Goal: Entertainment & Leisure: Consume media (video, audio)

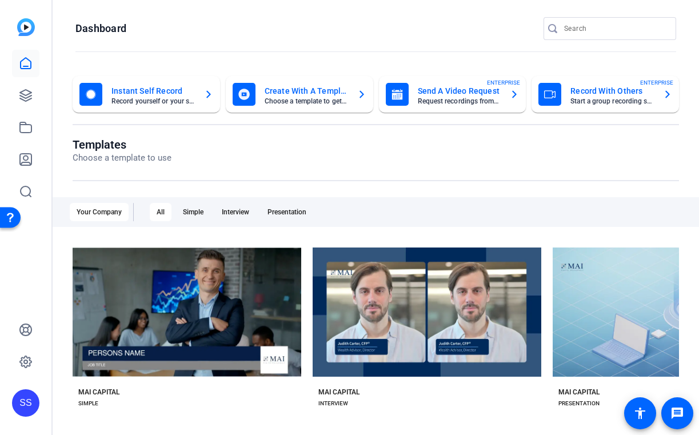
click at [38, 392] on div "SS" at bounding box center [25, 402] width 27 height 27
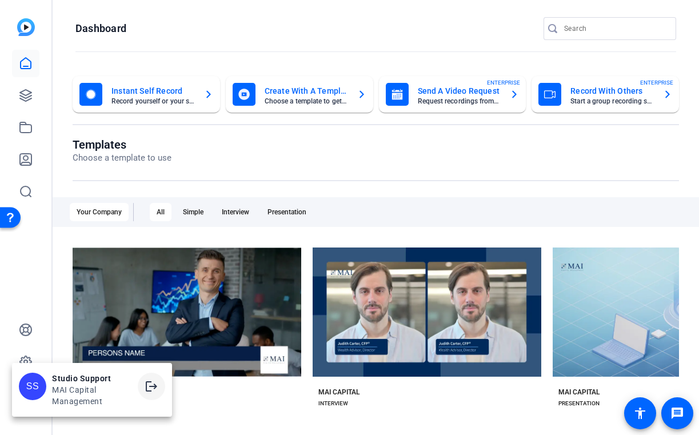
click at [148, 389] on mat-icon "logout" at bounding box center [152, 386] width 14 height 14
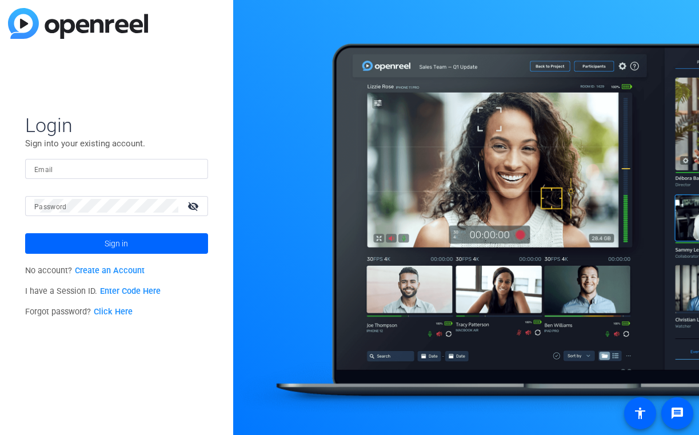
click at [157, 169] on input "Email" at bounding box center [116, 169] width 165 height 14
click at [189, 164] on img at bounding box center [189, 169] width 8 height 14
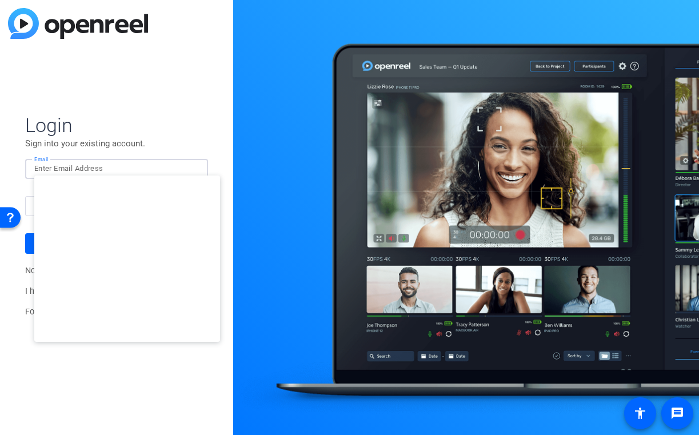
type input "[EMAIL_ADDRESS][DOMAIN_NAME]"
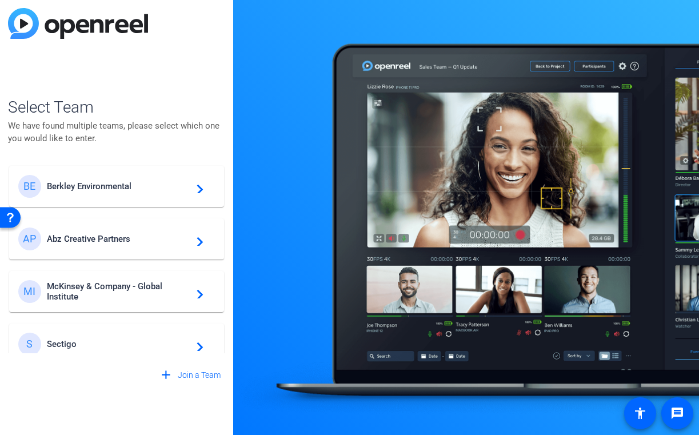
scroll to position [433, 0]
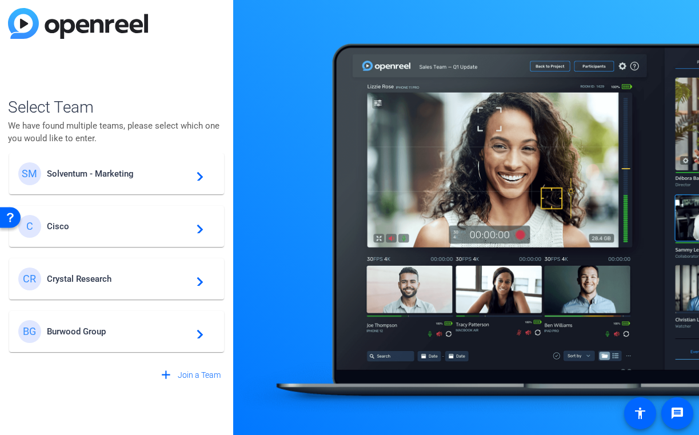
click at [152, 280] on span "Crystal Research" at bounding box center [118, 279] width 143 height 10
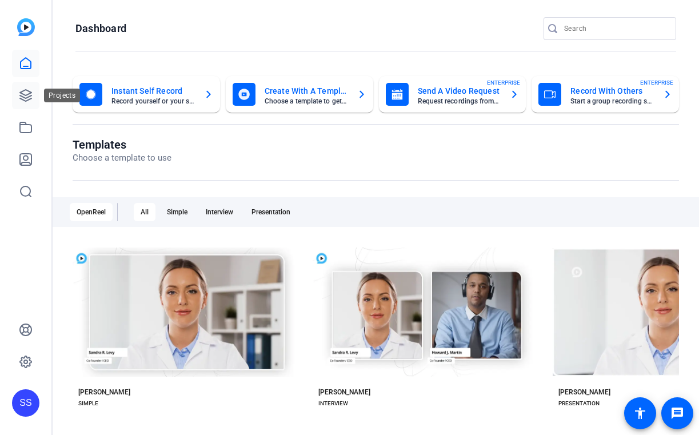
click at [26, 102] on link at bounding box center [25, 95] width 27 height 27
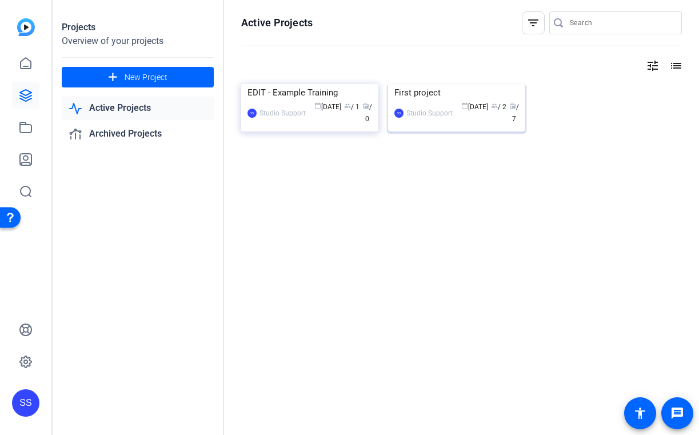
click at [438, 125] on div "SS Studio Support calendar_today [DATE] group / 2 radio / 7" at bounding box center [456, 113] width 125 height 24
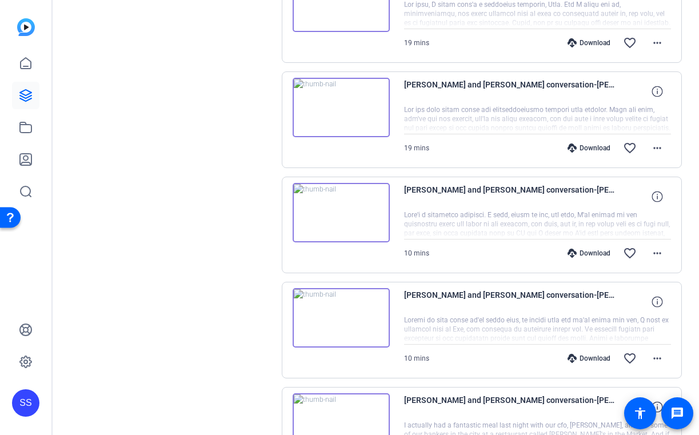
scroll to position [289, 0]
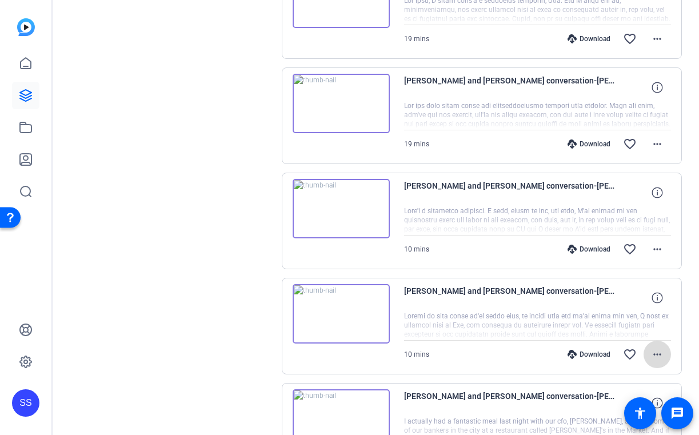
click at [658, 358] on mat-icon "more_horiz" at bounding box center [657, 354] width 14 height 14
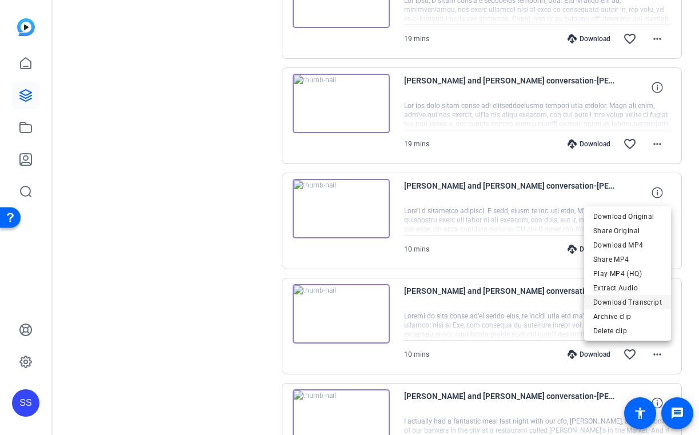
click at [660, 302] on span "Download Transcript" at bounding box center [627, 302] width 69 height 14
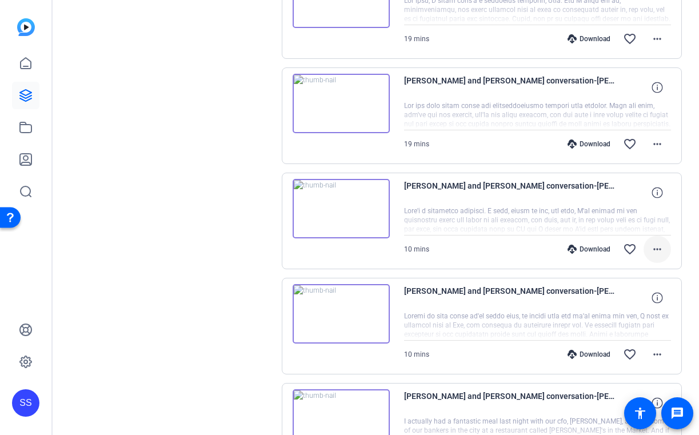
click at [654, 254] on mat-icon "more_horiz" at bounding box center [657, 249] width 14 height 14
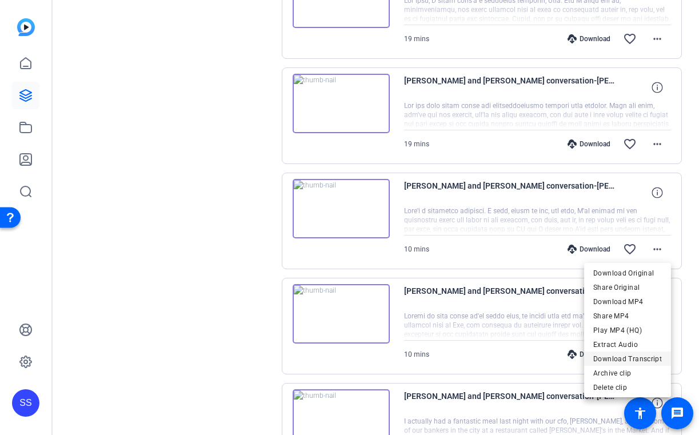
click at [632, 361] on span "Download Transcript" at bounding box center [627, 359] width 69 height 14
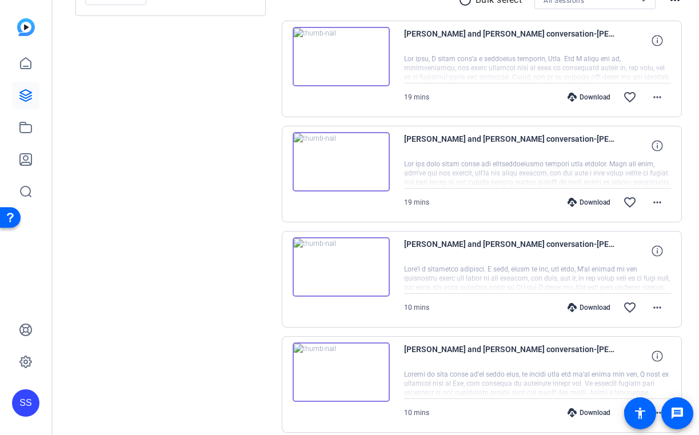
scroll to position [190, 0]
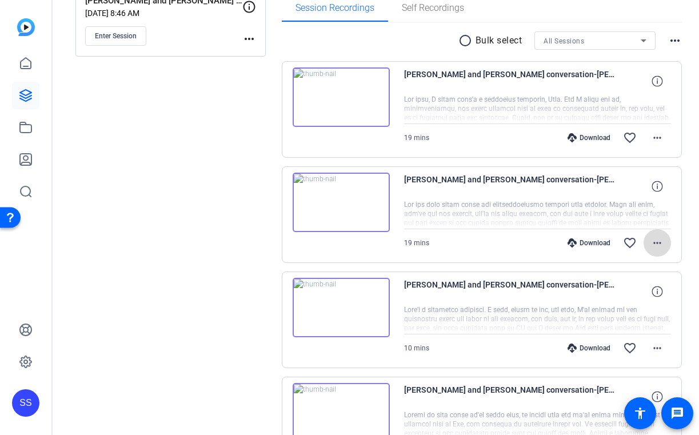
click at [663, 241] on mat-icon "more_horiz" at bounding box center [657, 243] width 14 height 14
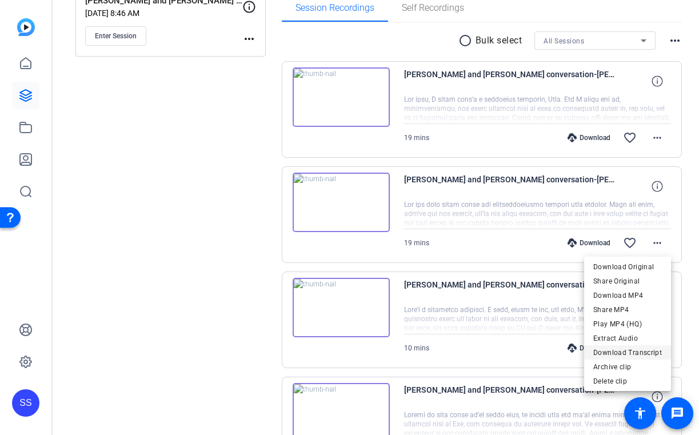
click at [620, 352] on span "Download Transcript" at bounding box center [627, 353] width 69 height 14
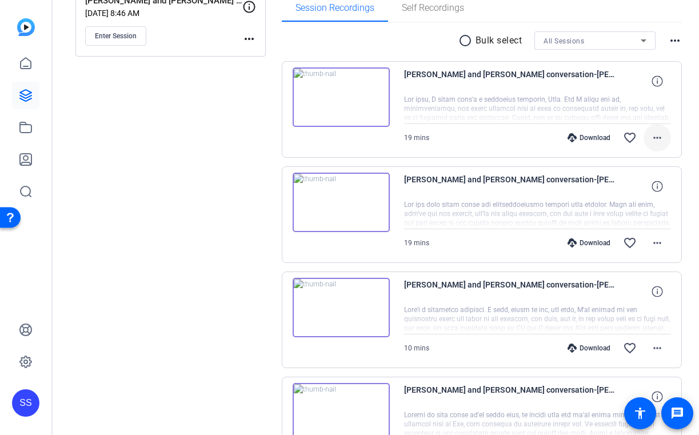
click at [657, 138] on mat-icon "more_horiz" at bounding box center [657, 138] width 14 height 14
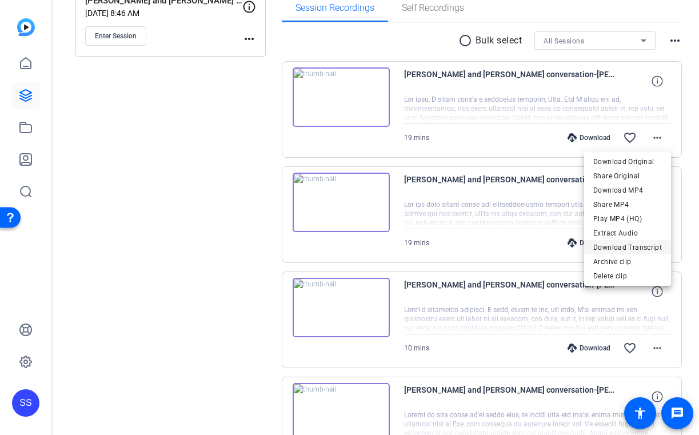
click at [615, 247] on span "Download Transcript" at bounding box center [627, 248] width 69 height 14
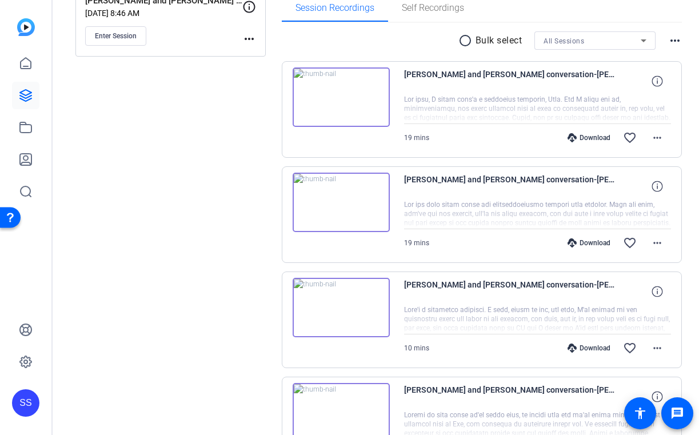
click at [342, 404] on img at bounding box center [341, 412] width 97 height 59
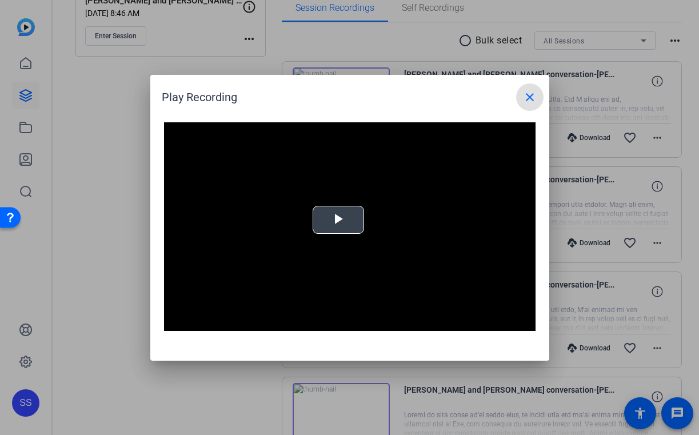
click at [338, 219] on span "Video Player" at bounding box center [338, 219] width 0 height 0
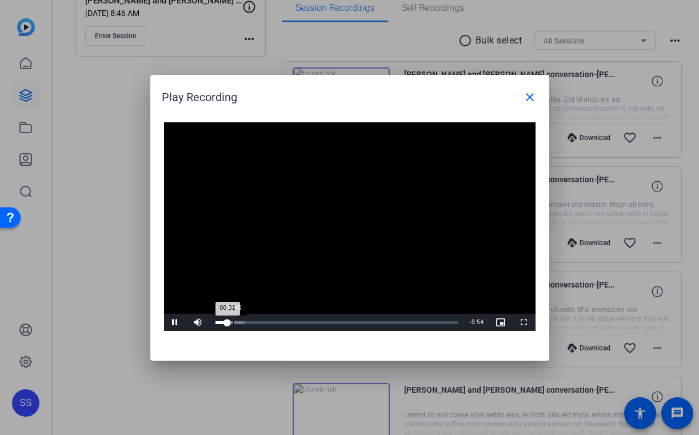
click at [233, 322] on div "Loaded : 12.02% 00:45 00:31" at bounding box center [336, 322] width 243 height 3
click at [231, 321] on div "00:46" at bounding box center [224, 322] width 18 height 3
click at [229, 321] on div "00:35" at bounding box center [222, 322] width 14 height 3
click at [270, 323] on div "Loaded : 34.67% 02:22 02:22" at bounding box center [336, 322] width 243 height 3
click at [277, 322] on div "Loaded : 39.09% 02:39 02:39" at bounding box center [336, 322] width 243 height 3
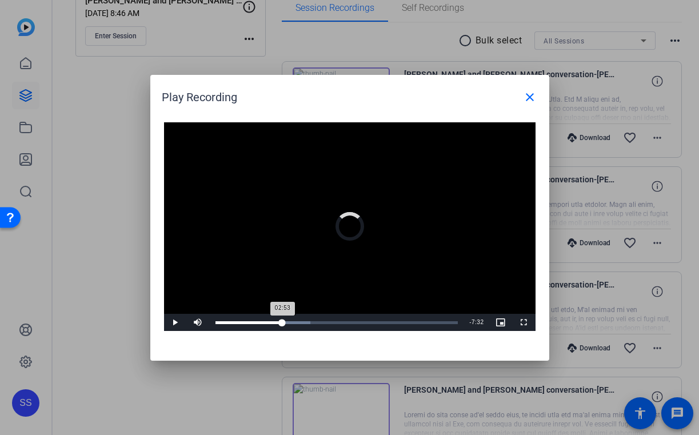
click at [282, 322] on div "Loaded : 39.09% 02:53 02:53" at bounding box center [336, 322] width 243 height 3
drag, startPoint x: 282, startPoint y: 322, endPoint x: 295, endPoint y: 322, distance: 13.1
click at [295, 322] on div "03:27" at bounding box center [255, 322] width 81 height 3
drag, startPoint x: 295, startPoint y: 322, endPoint x: 362, endPoint y: 319, distance: 66.4
click at [362, 321] on div "06:18" at bounding box center [288, 322] width 147 height 3
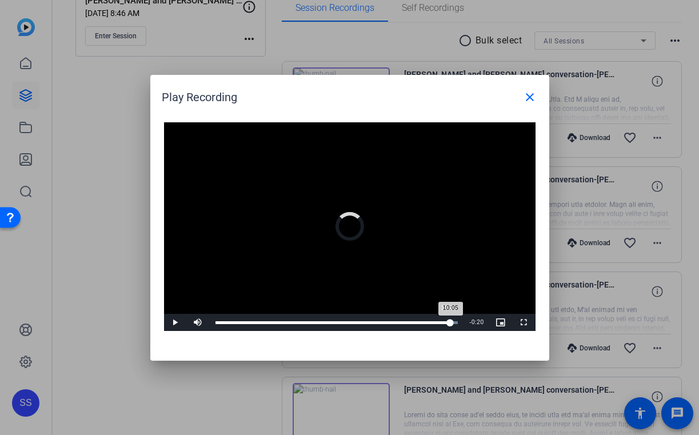
drag, startPoint x: 367, startPoint y: 322, endPoint x: 442, endPoint y: 321, distance: 74.9
click at [442, 321] on div "10:05" at bounding box center [332, 322] width 235 height 3
click at [439, 321] on div "09:45" at bounding box center [327, 322] width 224 height 3
click at [533, 97] on mat-icon "close" at bounding box center [530, 97] width 14 height 14
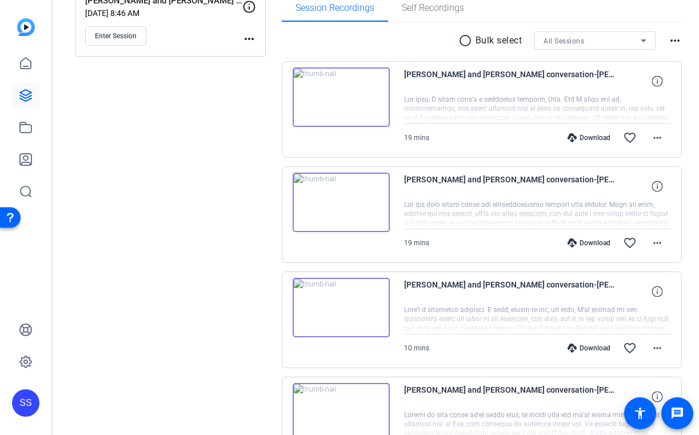
click at [344, 306] on img at bounding box center [341, 307] width 97 height 59
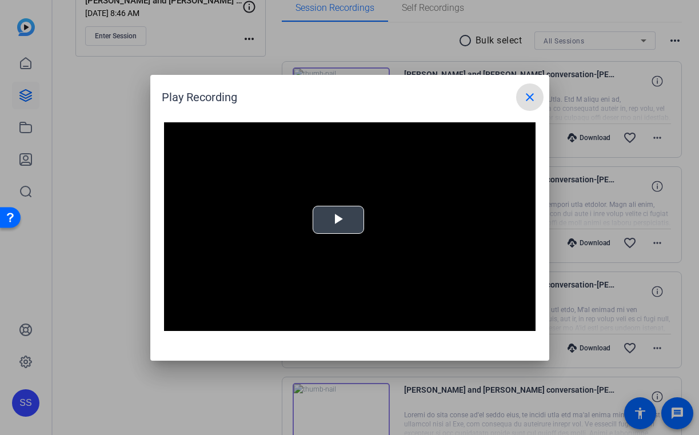
click at [338, 219] on span "Video Player" at bounding box center [338, 219] width 0 height 0
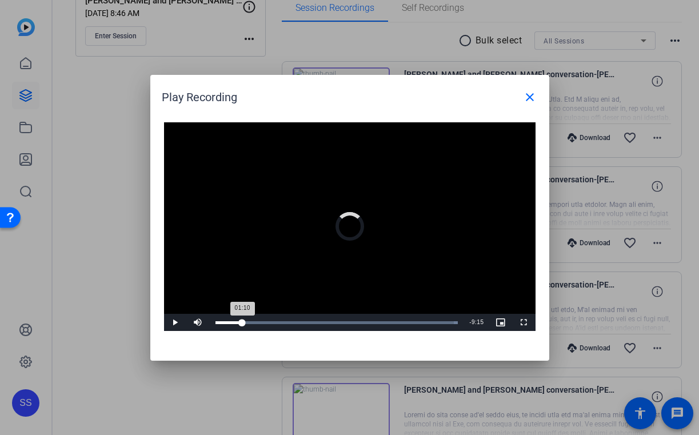
click at [242, 325] on div "Loaded : 100.00% 01:10 01:10" at bounding box center [337, 322] width 254 height 17
click at [442, 320] on div "Loaded : 100.00% 09:46 01:13" at bounding box center [337, 322] width 254 height 17
click at [454, 319] on div "Loaded : 100.00% 10:11 09:46" at bounding box center [337, 322] width 254 height 17
click at [437, 322] on div "10:19" at bounding box center [335, 322] width 240 height 3
click at [443, 323] on div "09:57" at bounding box center [330, 322] width 231 height 3
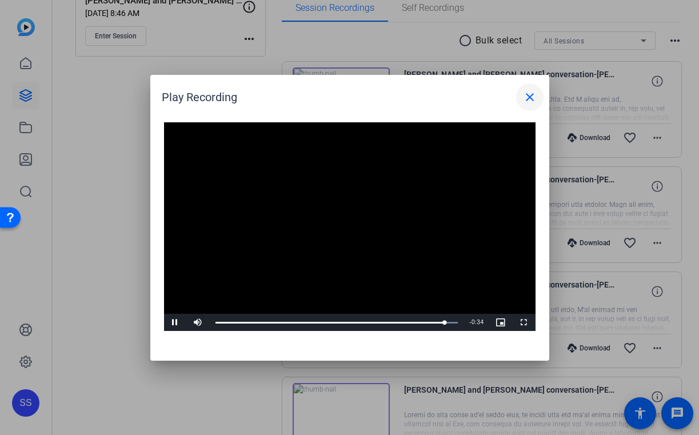
click at [529, 96] on mat-icon "close" at bounding box center [530, 97] width 14 height 14
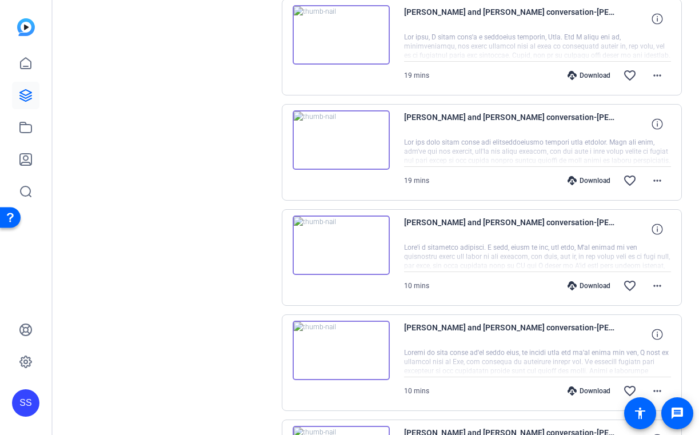
scroll to position [266, 0]
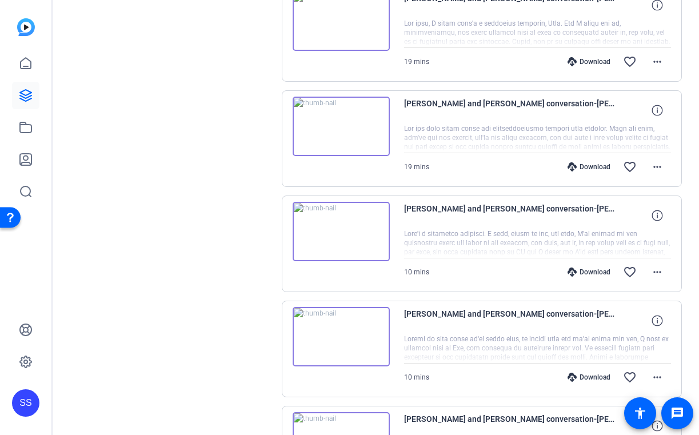
click at [317, 330] on img at bounding box center [341, 336] width 97 height 59
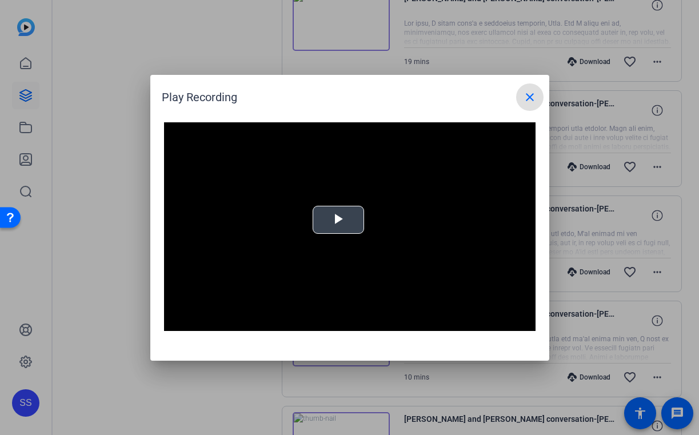
click at [381, 242] on video "Video Player" at bounding box center [349, 226] width 371 height 209
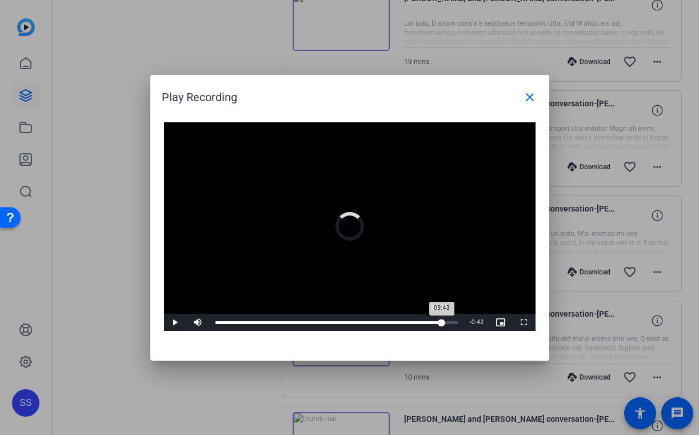
click at [438, 325] on div "Loaded : 7.53% 09:43 09:43" at bounding box center [337, 322] width 254 height 17
click at [182, 322] on span "Video Player" at bounding box center [175, 322] width 23 height 0
click at [377, 179] on video "Video Player" at bounding box center [349, 226] width 371 height 209
click at [523, 102] on mat-icon "close" at bounding box center [530, 97] width 14 height 14
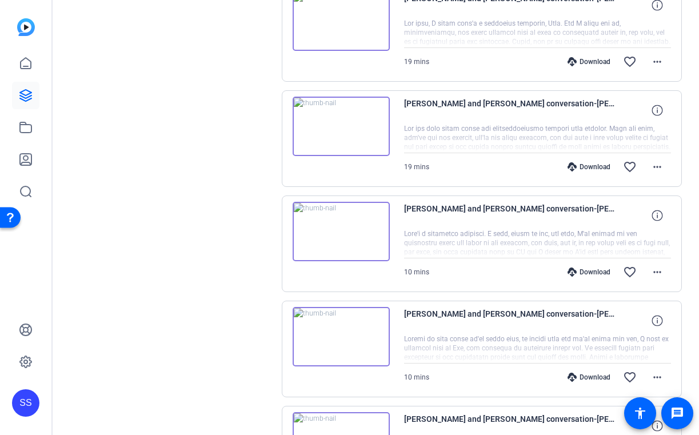
click at [358, 143] on img at bounding box center [341, 126] width 97 height 59
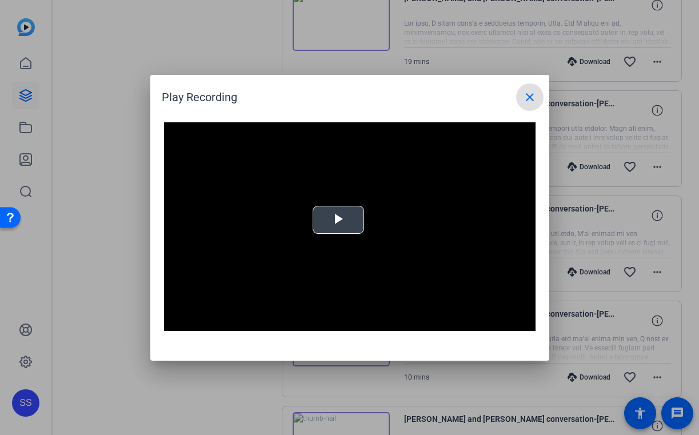
click at [337, 199] on video "Video Player" at bounding box center [349, 226] width 371 height 209
click at [531, 101] on mat-icon "close" at bounding box center [530, 97] width 14 height 14
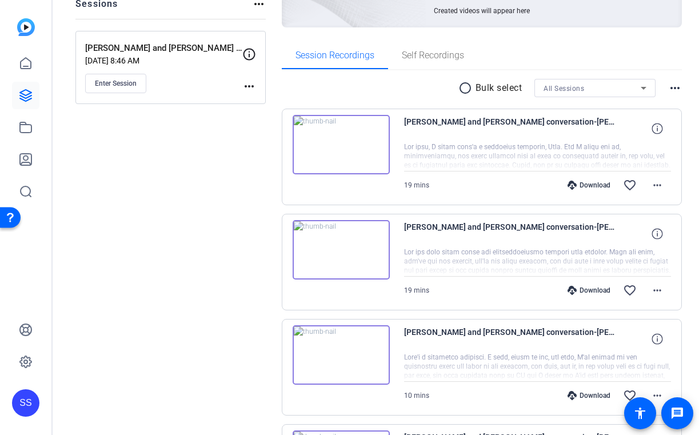
scroll to position [125, 0]
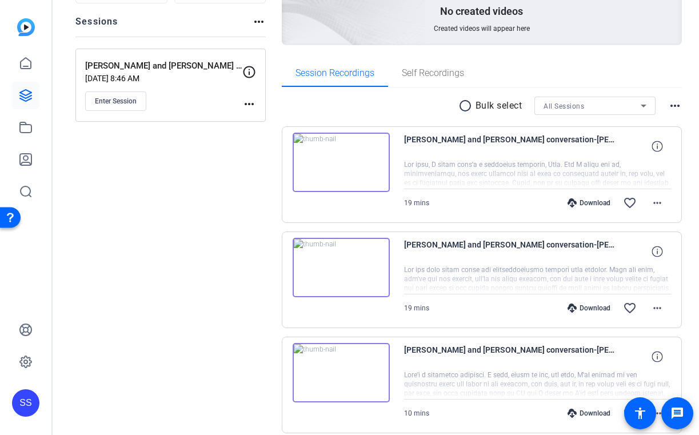
click at [338, 132] on div "[PERSON_NAME] and [PERSON_NAME] conversation-[PERSON_NAME]-2025-09-24-11-21-21-…" at bounding box center [482, 174] width 401 height 97
click at [341, 150] on img at bounding box center [341, 162] width 97 height 59
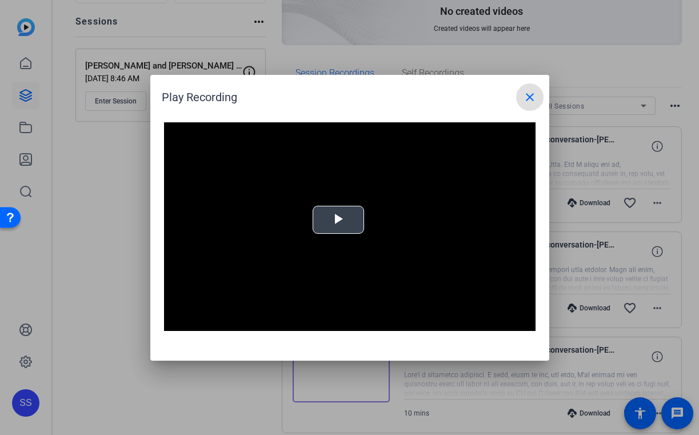
click at [338, 219] on span "Video Player" at bounding box center [338, 219] width 0 height 0
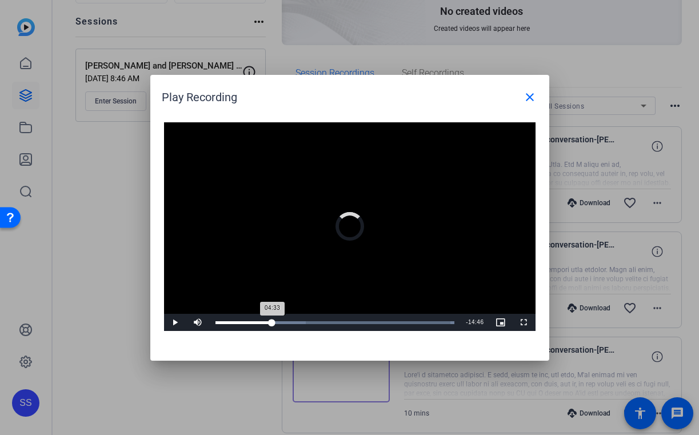
drag, startPoint x: 219, startPoint y: 320, endPoint x: 272, endPoint y: 323, distance: 53.2
click at [272, 323] on div "04:33" at bounding box center [243, 322] width 57 height 3
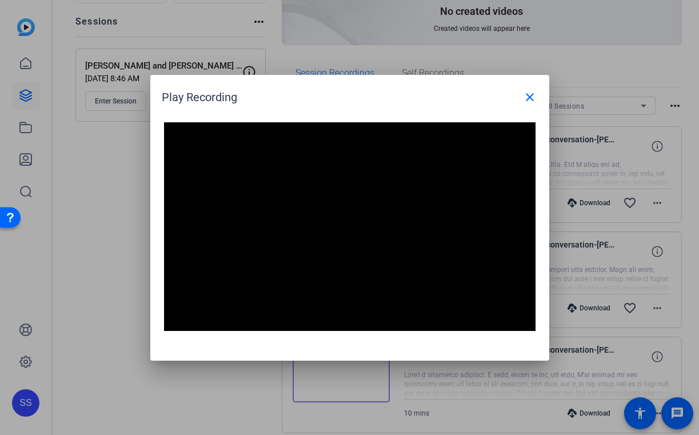
click at [302, 230] on video "Video Player" at bounding box center [349, 226] width 371 height 209
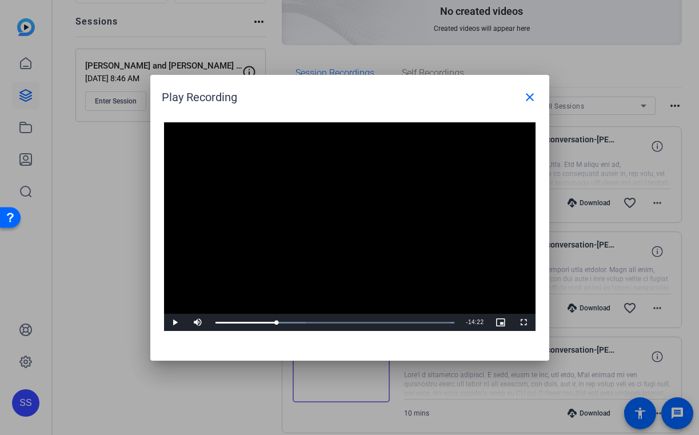
click at [283, 298] on video "Video Player" at bounding box center [349, 226] width 371 height 209
click at [530, 101] on mat-icon "close" at bounding box center [530, 97] width 14 height 14
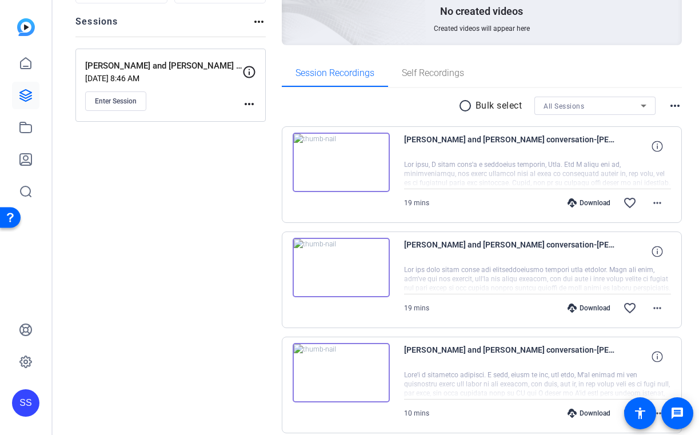
click at [357, 245] on img at bounding box center [341, 267] width 97 height 59
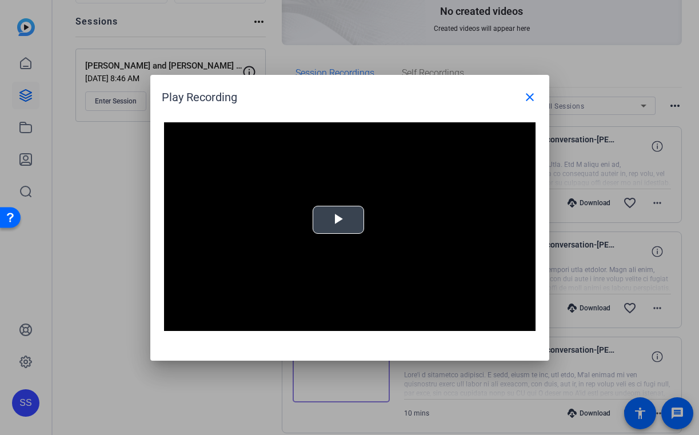
click at [334, 248] on video "Video Player" at bounding box center [349, 226] width 371 height 209
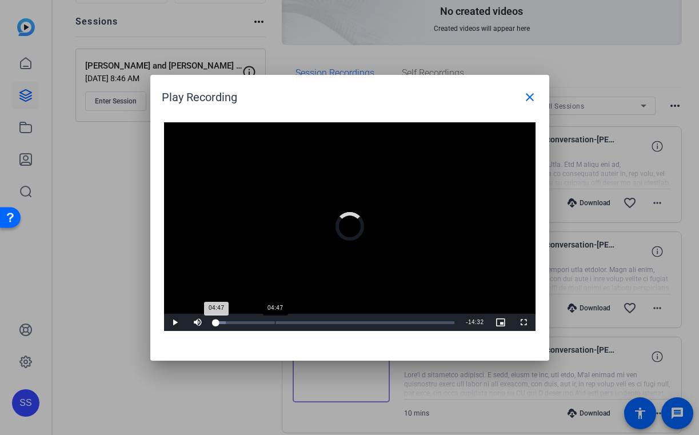
click at [274, 318] on div "Loaded : 4.48% 04:47 04:47" at bounding box center [335, 322] width 251 height 17
click at [532, 88] on span at bounding box center [529, 96] width 27 height 27
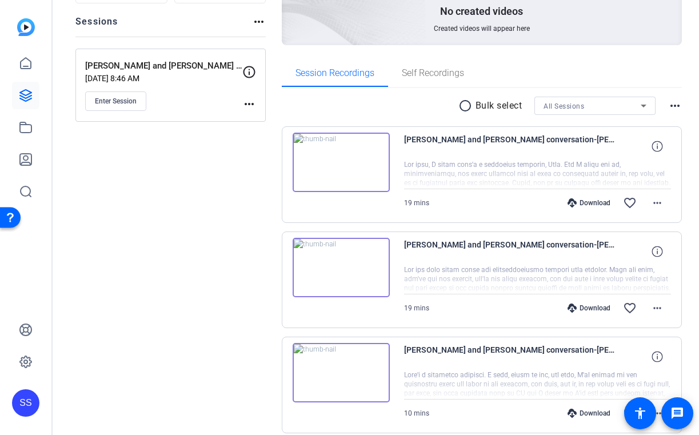
click at [351, 170] on img at bounding box center [341, 162] width 97 height 59
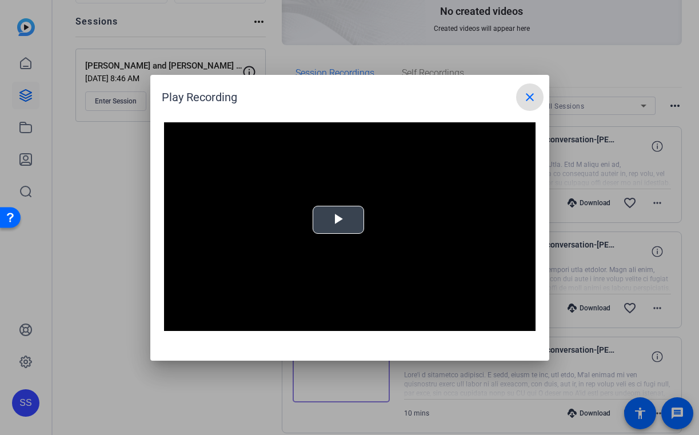
click at [337, 250] on video "Video Player" at bounding box center [349, 226] width 371 height 209
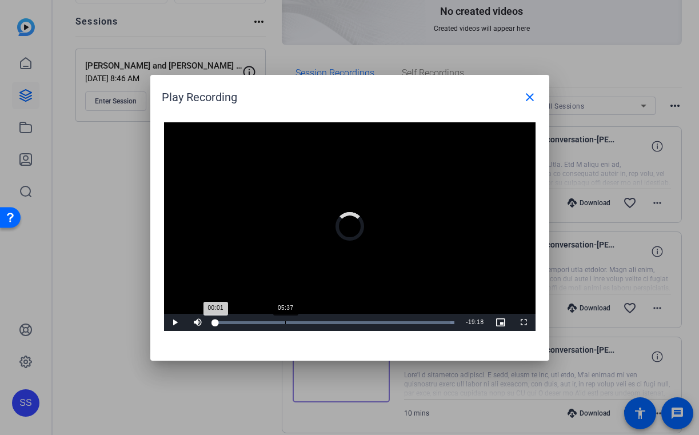
click at [285, 320] on div "Loaded : 100.00% 05:37 00:01" at bounding box center [335, 322] width 251 height 17
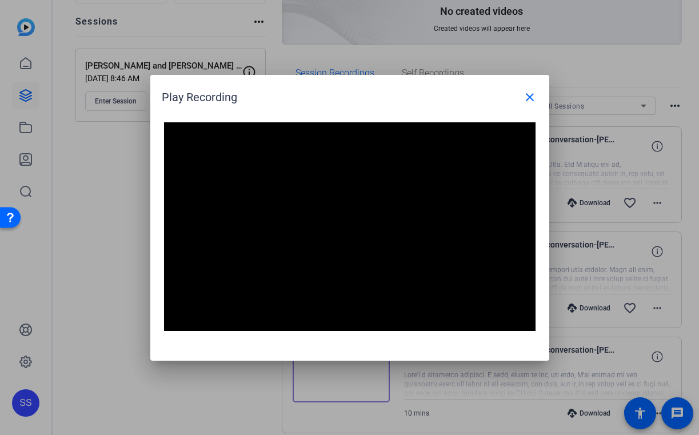
click at [278, 289] on video "Video Player" at bounding box center [349, 226] width 371 height 209
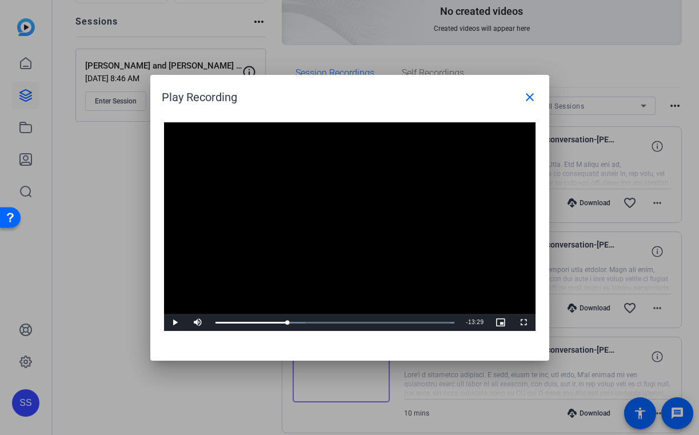
click at [325, 151] on video "Video Player" at bounding box center [349, 226] width 371 height 209
click at [525, 98] on mat-icon "close" at bounding box center [530, 97] width 14 height 14
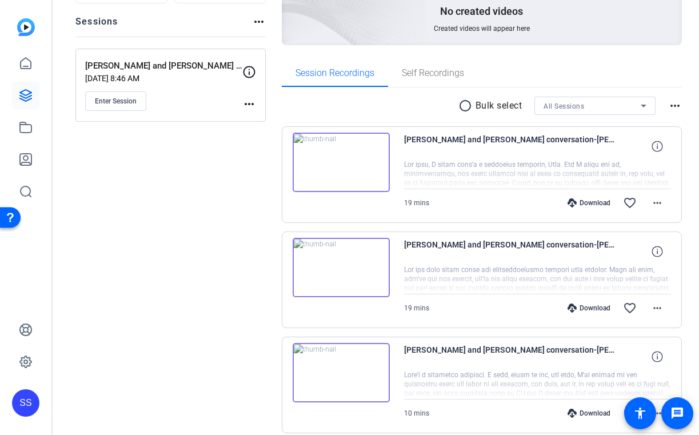
click at [346, 247] on img at bounding box center [341, 267] width 97 height 59
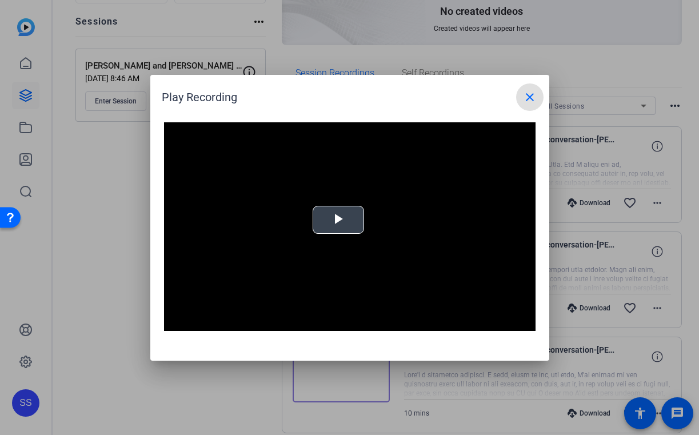
click at [338, 219] on span "Video Player" at bounding box center [338, 219] width 0 height 0
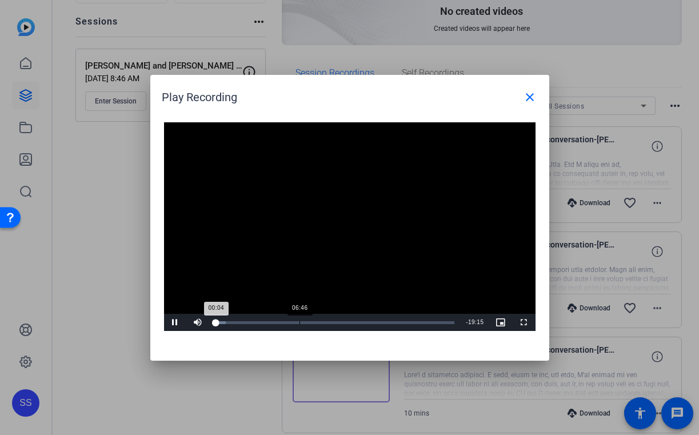
click at [298, 327] on div "Loaded : 4.35% 06:46 00:04" at bounding box center [335, 322] width 251 height 17
click at [306, 322] on div "Loaded : 38.68% 07:19 06:45" at bounding box center [334, 322] width 239 height 3
click at [315, 322] on div "Loaded : 41.79% 08:04 08:04" at bounding box center [334, 322] width 239 height 3
click at [299, 322] on div "Loaded : 41.79% 07:03 08:04" at bounding box center [334, 322] width 239 height 3
click at [290, 322] on div "Loaded : 45.24% 06:05 06:47" at bounding box center [334, 322] width 239 height 3
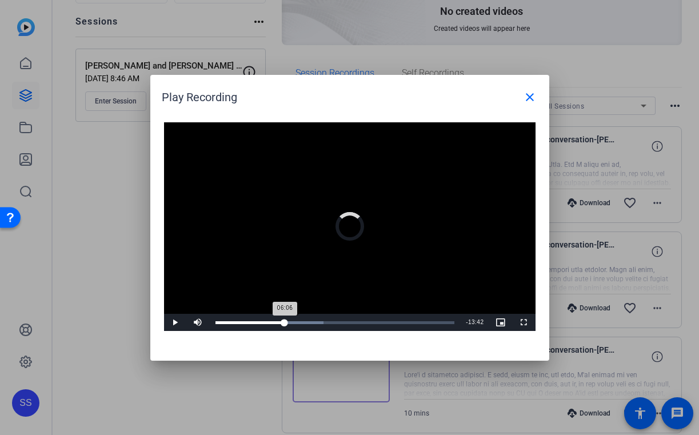
click at [285, 321] on div "Loaded : 45.24% 05:37 06:06" at bounding box center [334, 322] width 239 height 3
click at [281, 322] on div "05:18" at bounding box center [248, 322] width 66 height 3
click at [288, 321] on div "Loaded : 45.24% 05:56 05:56" at bounding box center [334, 322] width 239 height 3
click at [289, 321] on div "05:57" at bounding box center [252, 322] width 74 height 3
click at [531, 87] on span at bounding box center [529, 96] width 27 height 27
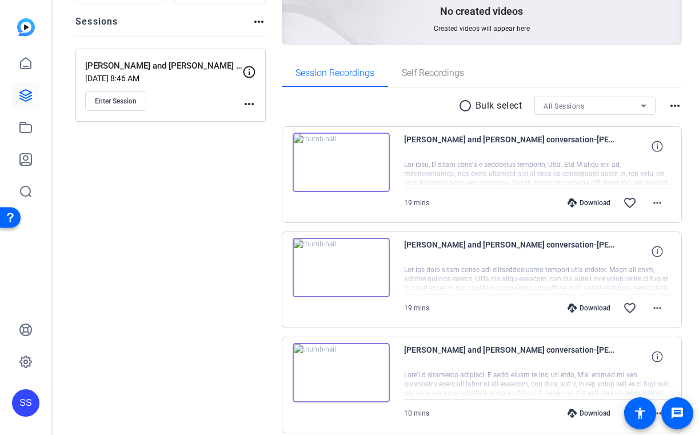
click at [346, 157] on img at bounding box center [341, 162] width 97 height 59
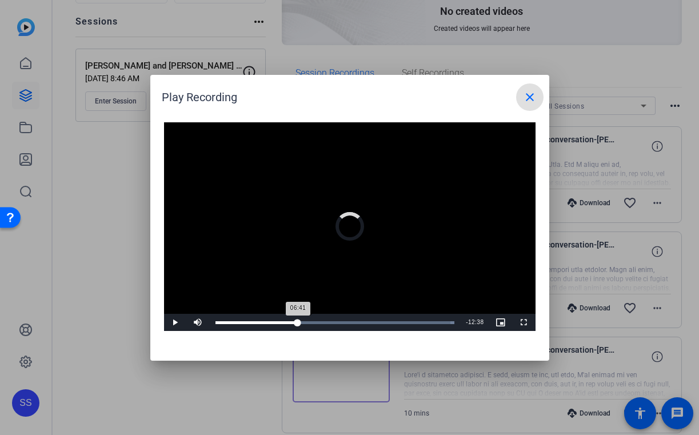
click at [298, 322] on div "Loaded : 100.00% 06:41 06:41" at bounding box center [334, 322] width 239 height 3
drag, startPoint x: 304, startPoint y: 321, endPoint x: 317, endPoint y: 321, distance: 12.6
click at [317, 321] on div "08:12" at bounding box center [266, 322] width 103 height 3
click at [532, 94] on mat-icon "close" at bounding box center [530, 97] width 14 height 14
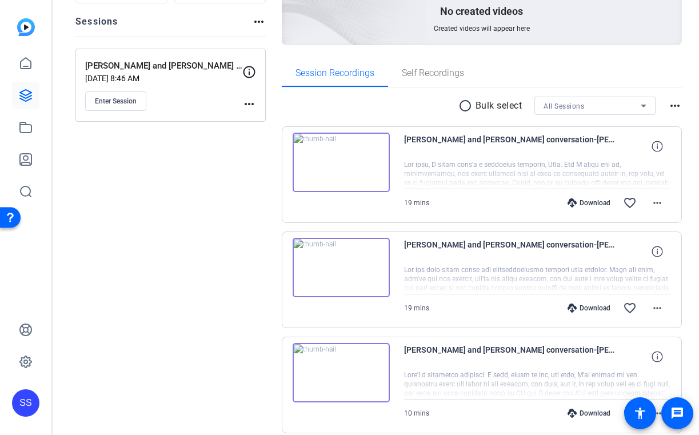
click at [369, 270] on img at bounding box center [341, 267] width 97 height 59
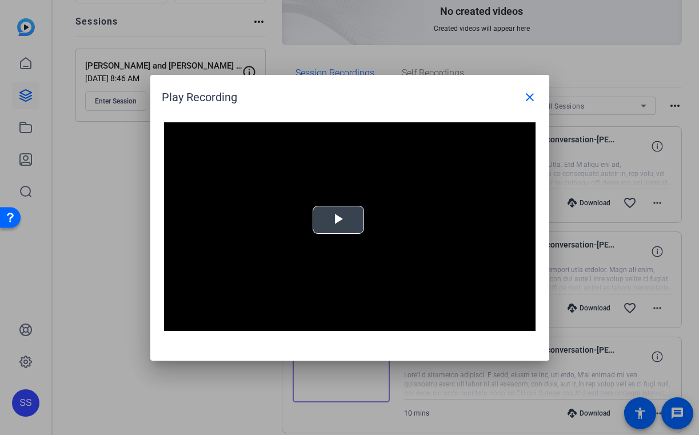
click at [363, 213] on button "Play Video" at bounding box center [338, 220] width 51 height 28
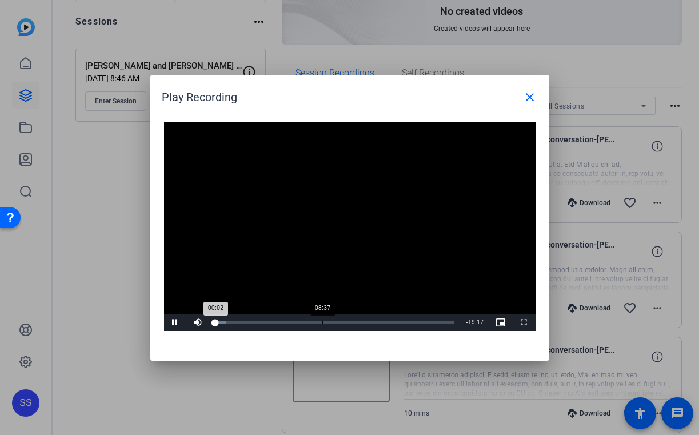
click at [322, 318] on div "Loaded : 4.44% 08:37 00:02" at bounding box center [335, 322] width 251 height 17
click at [319, 317] on div "Loaded : 48.98% 08:23 08:38" at bounding box center [335, 322] width 251 height 17
click at [527, 98] on mat-icon "close" at bounding box center [530, 97] width 14 height 14
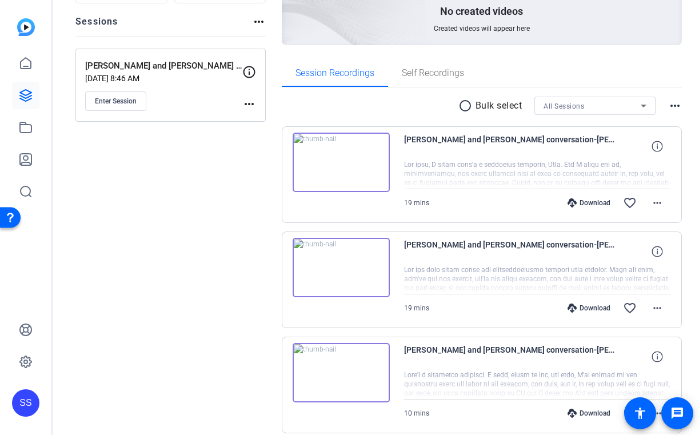
click at [361, 181] on img at bounding box center [341, 162] width 97 height 59
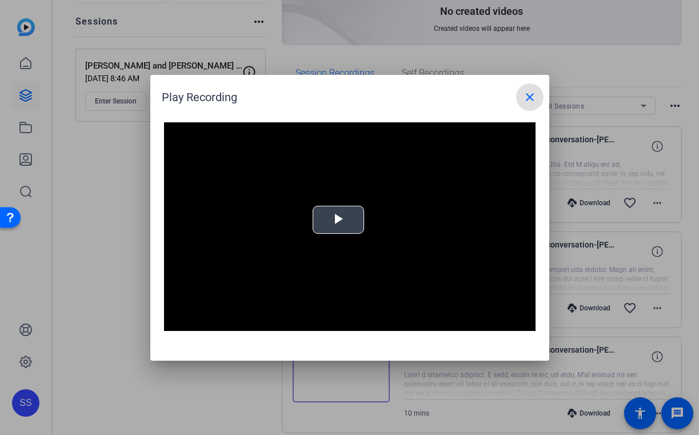
click at [338, 219] on span "Video Player" at bounding box center [338, 219] width 0 height 0
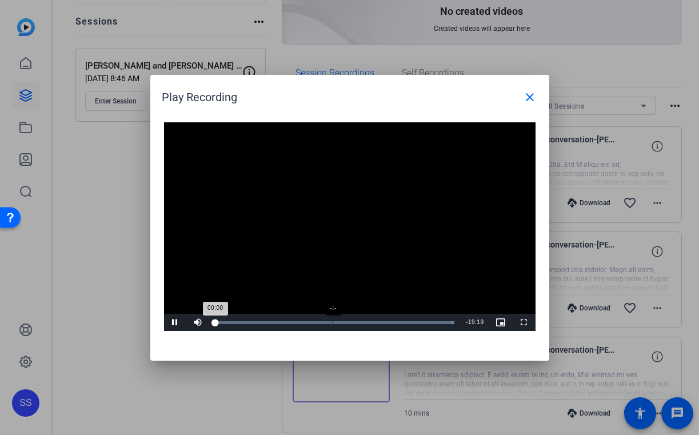
click at [333, 321] on div "-:-" at bounding box center [333, 322] width 1 height 3
click at [345, 322] on div "10:21" at bounding box center [281, 322] width 133 height 3
click at [530, 91] on mat-icon "close" at bounding box center [530, 97] width 14 height 14
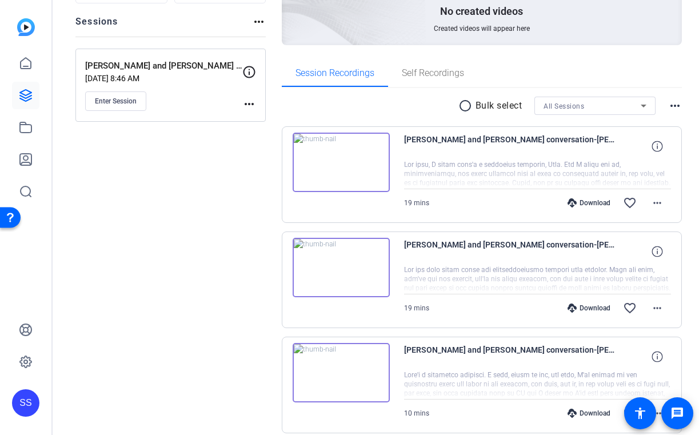
click at [330, 291] on img at bounding box center [341, 267] width 97 height 59
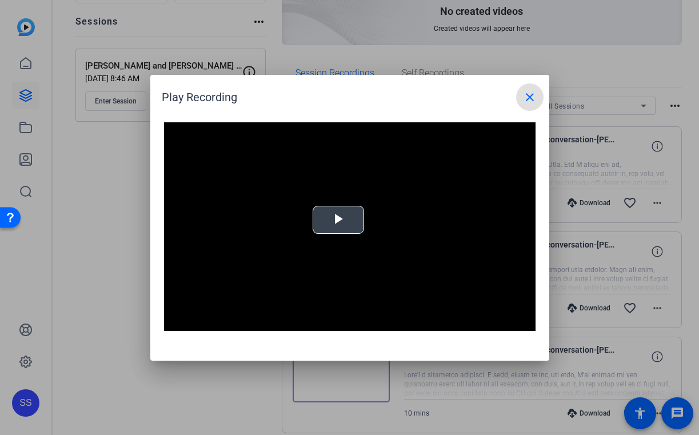
click at [338, 219] on span "Video Player" at bounding box center [338, 219] width 0 height 0
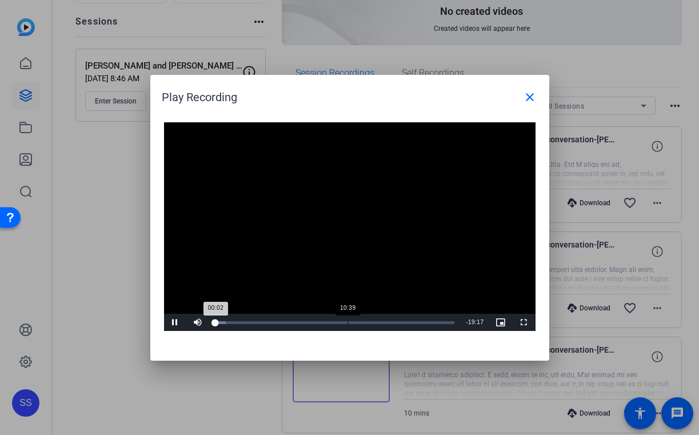
click at [347, 319] on div "Loaded : 4.41% 10:39 00:02" at bounding box center [335, 322] width 251 height 17
click at [344, 321] on div "10:16" at bounding box center [279, 322] width 129 height 3
click at [530, 98] on mat-icon "close" at bounding box center [530, 97] width 14 height 14
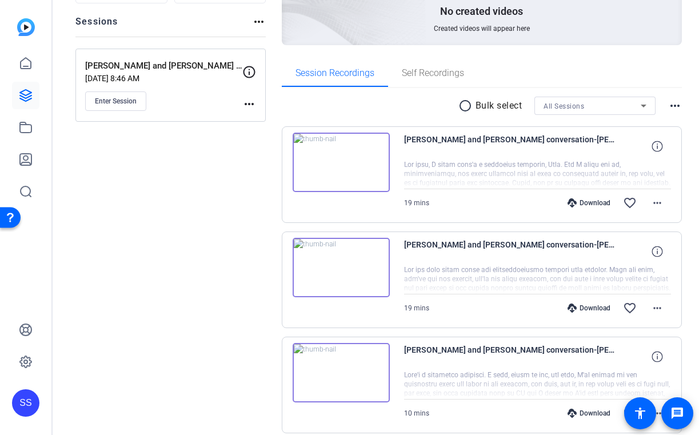
click at [340, 151] on img at bounding box center [341, 162] width 97 height 59
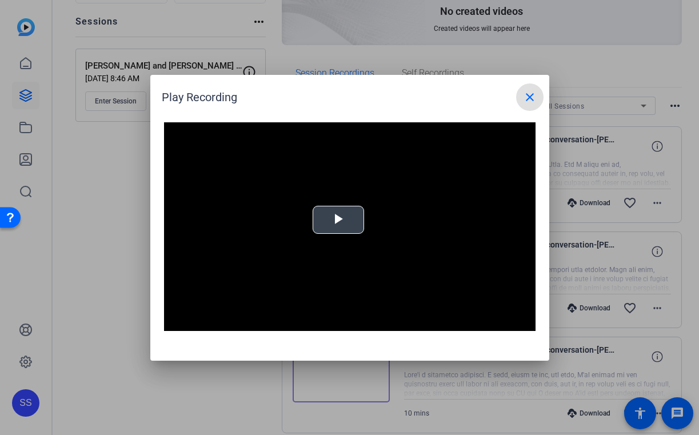
click at [338, 219] on span "Video Player" at bounding box center [338, 219] width 0 height 0
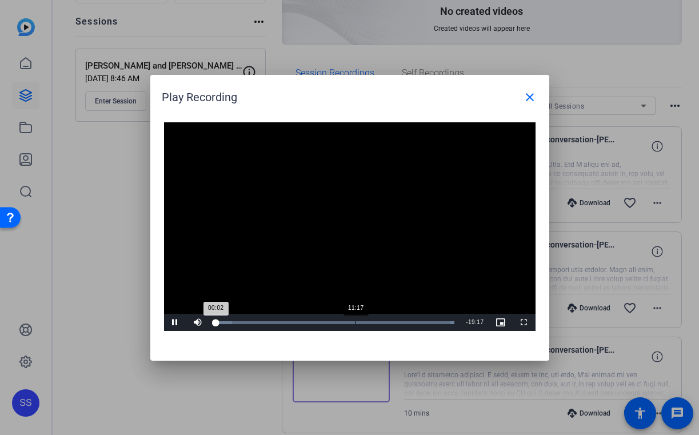
click at [355, 322] on div "11:17" at bounding box center [355, 322] width 1 height 3
click at [366, 321] on div "12:00" at bounding box center [290, 322] width 151 height 3
drag, startPoint x: 366, startPoint y: 321, endPoint x: 376, endPoint y: 320, distance: 10.3
click at [376, 321] on div "12:49" at bounding box center [295, 322] width 161 height 3
click at [532, 94] on mat-icon "close" at bounding box center [530, 97] width 14 height 14
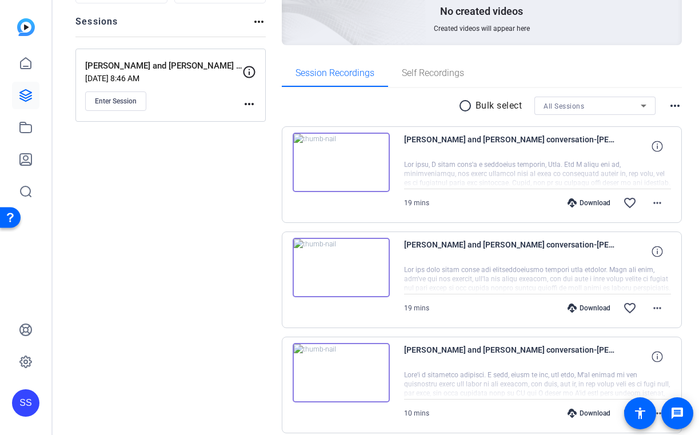
click at [351, 270] on img at bounding box center [341, 267] width 97 height 59
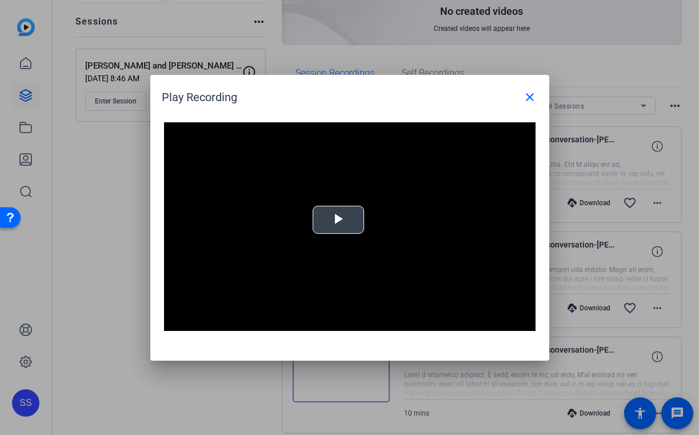
click at [338, 219] on span "Video Player" at bounding box center [338, 219] width 0 height 0
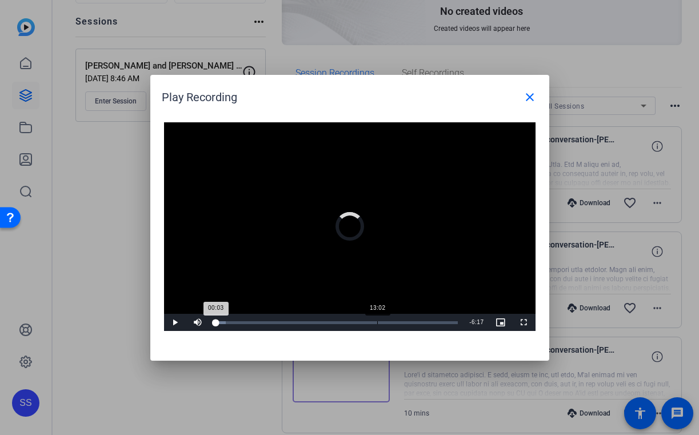
click at [377, 325] on div "Loaded : 4.35% 13:02 00:03" at bounding box center [337, 322] width 254 height 17
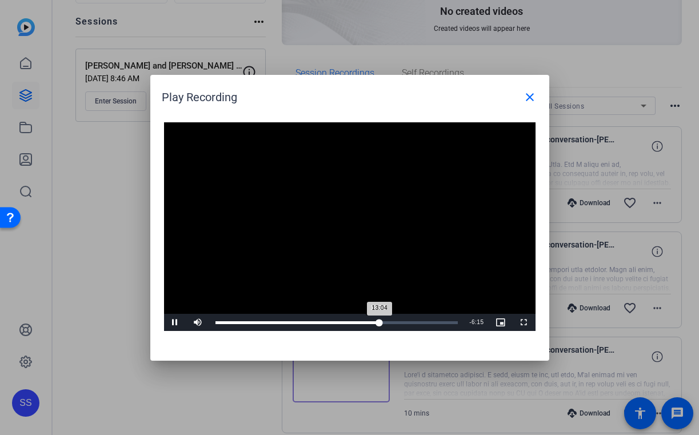
click at [377, 321] on div "13:04" at bounding box center [297, 322] width 164 height 3
click at [175, 322] on span "Video Player" at bounding box center [175, 322] width 23 height 0
click at [529, 87] on span at bounding box center [529, 96] width 27 height 27
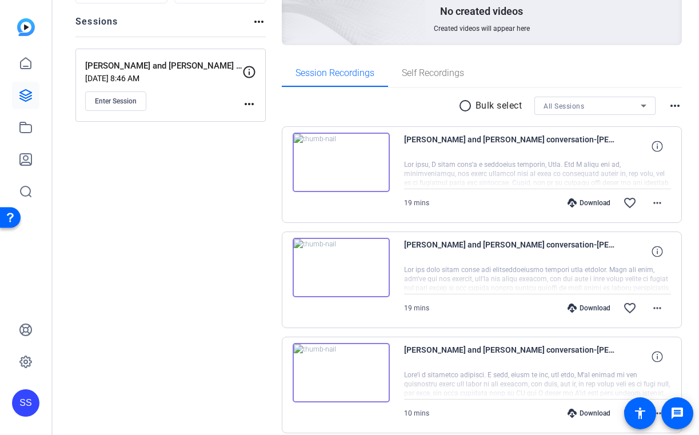
click at [354, 147] on img at bounding box center [341, 162] width 97 height 59
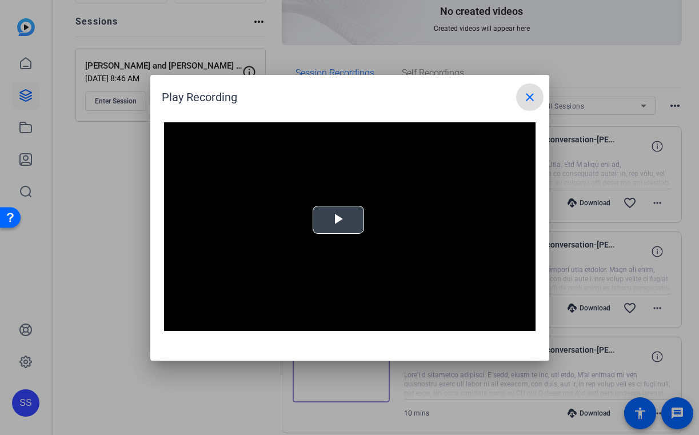
click at [338, 219] on span "Video Player" at bounding box center [338, 219] width 0 height 0
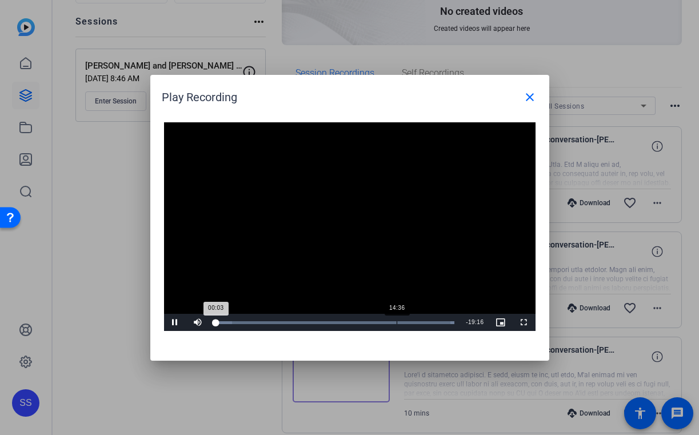
click at [397, 322] on div "14:36" at bounding box center [397, 322] width 1 height 3
click at [397, 322] on div "14:27" at bounding box center [307, 322] width 184 height 3
click at [395, 321] on div "14:19" at bounding box center [306, 322] width 182 height 3
click at [392, 321] on div "14:05" at bounding box center [305, 322] width 180 height 3
click at [178, 322] on span "Video Player" at bounding box center [175, 322] width 23 height 0
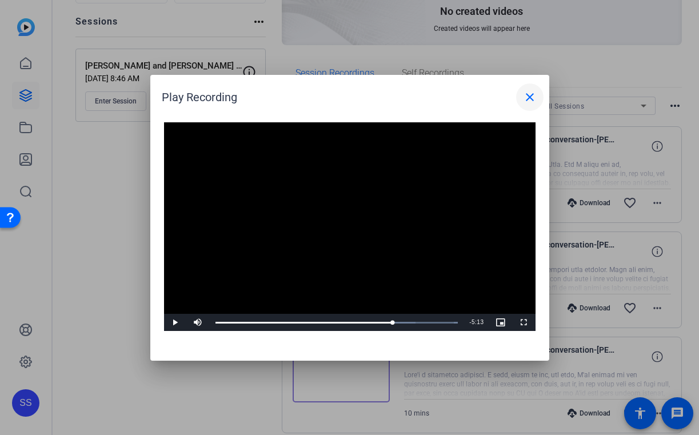
click at [529, 98] on mat-icon "close" at bounding box center [530, 97] width 14 height 14
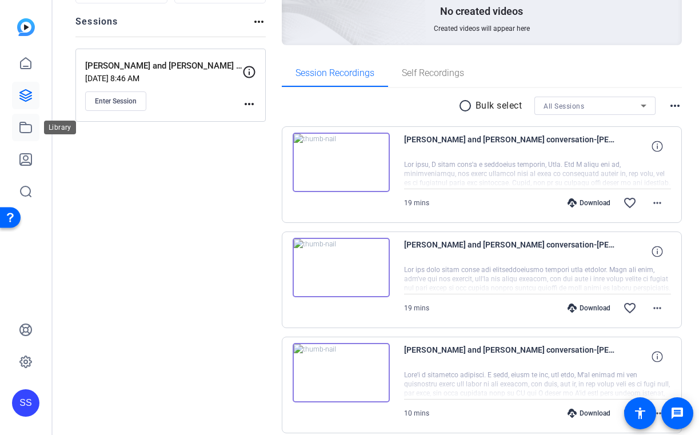
click at [21, 119] on link at bounding box center [25, 127] width 27 height 27
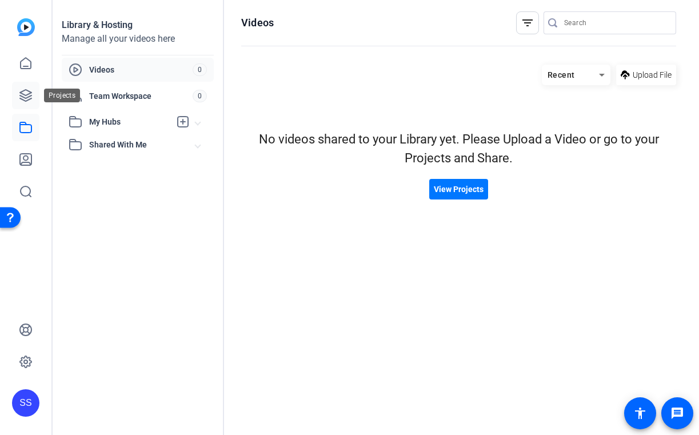
click at [25, 95] on icon at bounding box center [25, 95] width 11 height 11
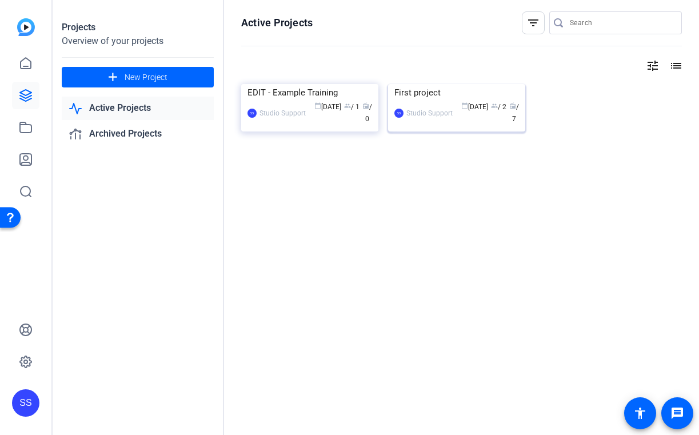
click at [457, 101] on div "First project" at bounding box center [456, 92] width 125 height 17
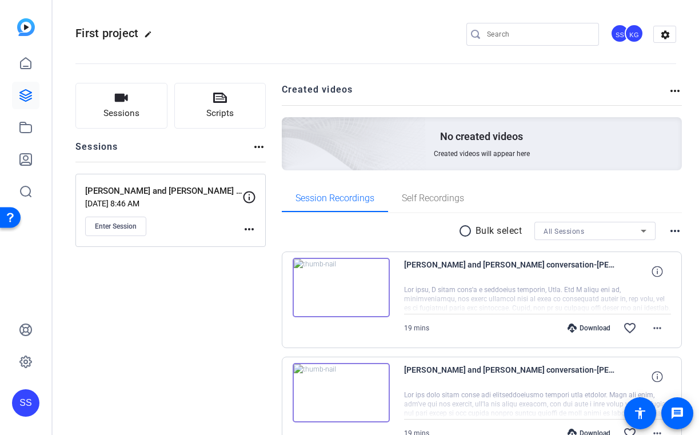
click at [370, 277] on img at bounding box center [341, 287] width 97 height 59
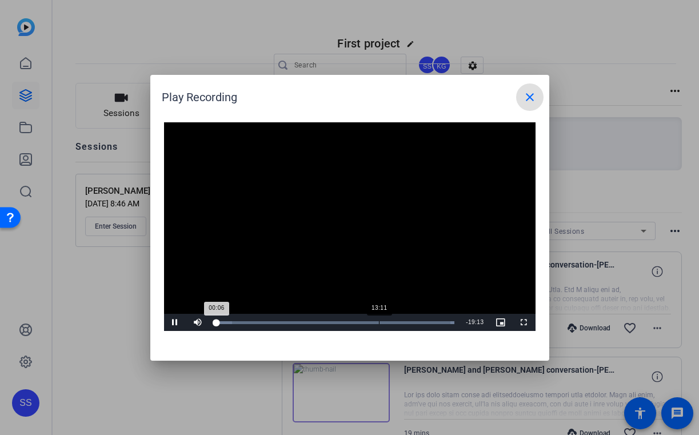
click at [378, 323] on div "Loaded : 100.00% 13:11 00:06" at bounding box center [334, 322] width 239 height 3
click at [389, 322] on div "Loaded : 100.00% 13:49 13:12" at bounding box center [336, 322] width 243 height 3
click at [398, 321] on div "Loaded : 100.00% 14:32 13:49" at bounding box center [336, 322] width 243 height 3
click at [391, 321] on div "Loaded : 100.00% 14:02 14:33" at bounding box center [336, 322] width 243 height 3
click at [386, 321] on div "Loaded : 100.00% 13:35 13:35" at bounding box center [336, 322] width 243 height 3
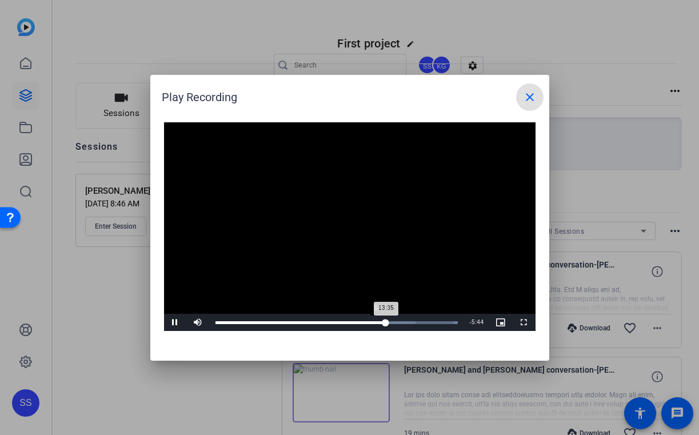
click at [381, 321] on div "13:35" at bounding box center [300, 322] width 171 height 3
click at [373, 321] on div "Loaded : 100.00% 12:32 13:14" at bounding box center [336, 322] width 243 height 3
click at [379, 321] on div "13:02" at bounding box center [297, 322] width 164 height 3
click at [383, 321] on div "13:24" at bounding box center [298, 322] width 167 height 3
click at [388, 321] on div "13:43" at bounding box center [301, 322] width 173 height 3
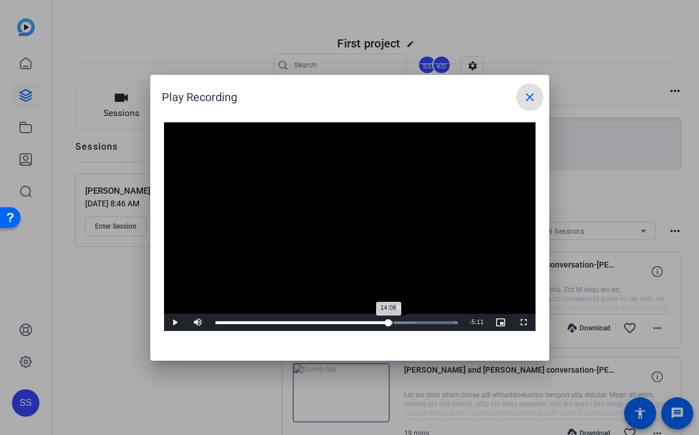
click at [393, 323] on div "Loaded : 100.00% 14:08 14:08" at bounding box center [337, 322] width 254 height 17
click at [389, 323] on div "14:08" at bounding box center [304, 322] width 178 height 3
drag, startPoint x: 413, startPoint y: 325, endPoint x: 451, endPoint y: 324, distance: 38.3
click at [451, 324] on div "18:46" at bounding box center [333, 322] width 236 height 3
click at [450, 323] on div "18:47" at bounding box center [333, 322] width 236 height 3
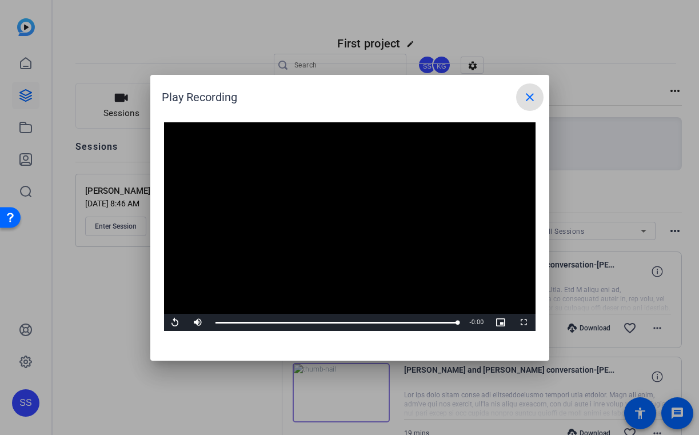
click at [534, 98] on mat-icon "close" at bounding box center [530, 97] width 14 height 14
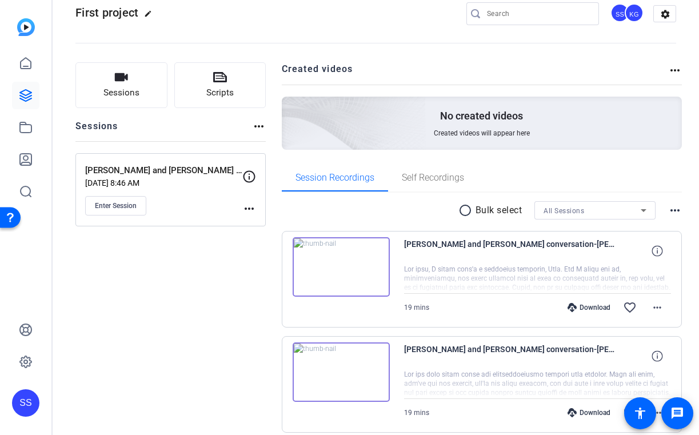
scroll to position [22, 0]
click at [346, 378] on img at bounding box center [341, 370] width 97 height 59
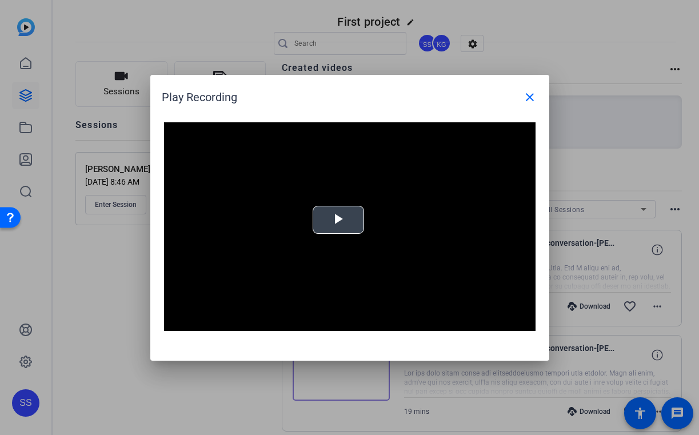
click at [346, 236] on video "Video Player" at bounding box center [349, 226] width 371 height 209
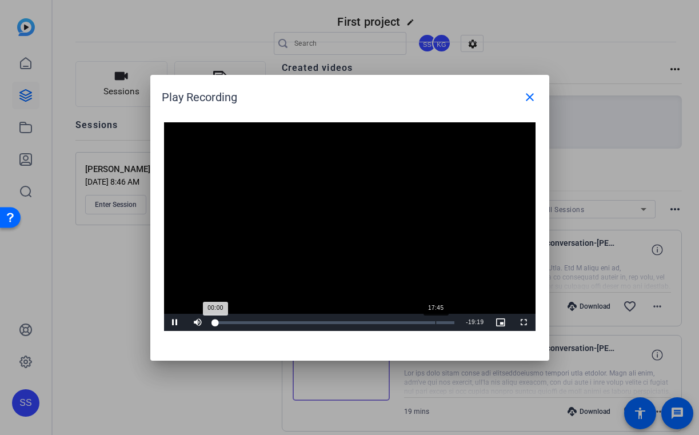
click at [435, 323] on div "17:45" at bounding box center [435, 322] width 1 height 3
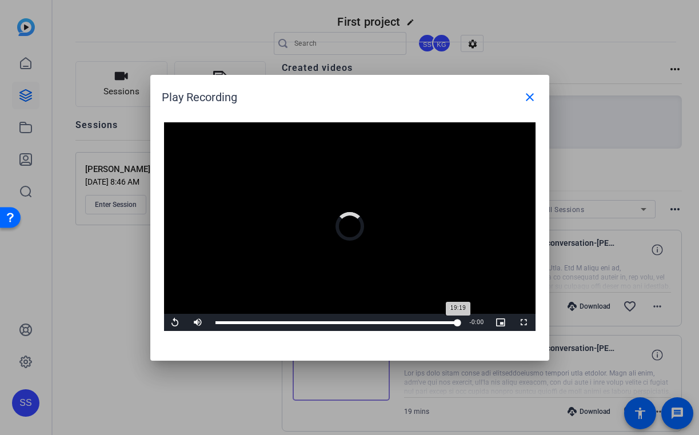
click at [456, 323] on div "19:19" at bounding box center [336, 322] width 243 height 3
click at [431, 265] on video "Video Player" at bounding box center [349, 226] width 371 height 209
click at [454, 321] on div "19:02" at bounding box center [334, 322] width 239 height 3
